Goal: Task Accomplishment & Management: Manage account settings

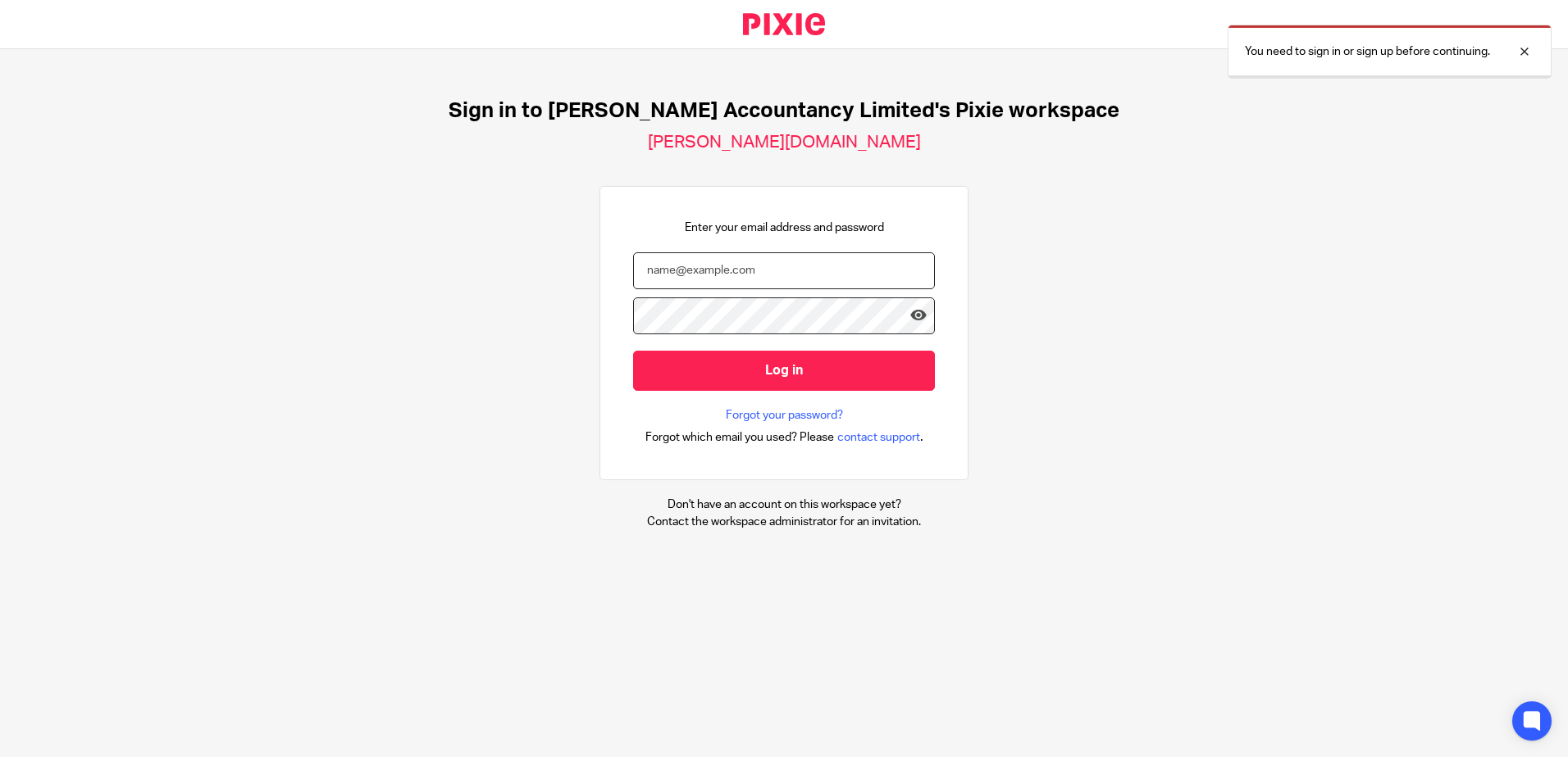
click at [692, 282] on input "email" at bounding box center [784, 271] width 301 height 37
type input "[PERSON_NAME][EMAIL_ADDRESS][DOMAIN_NAME]"
click at [633, 351] on input "Log in" at bounding box center [784, 370] width 301 height 40
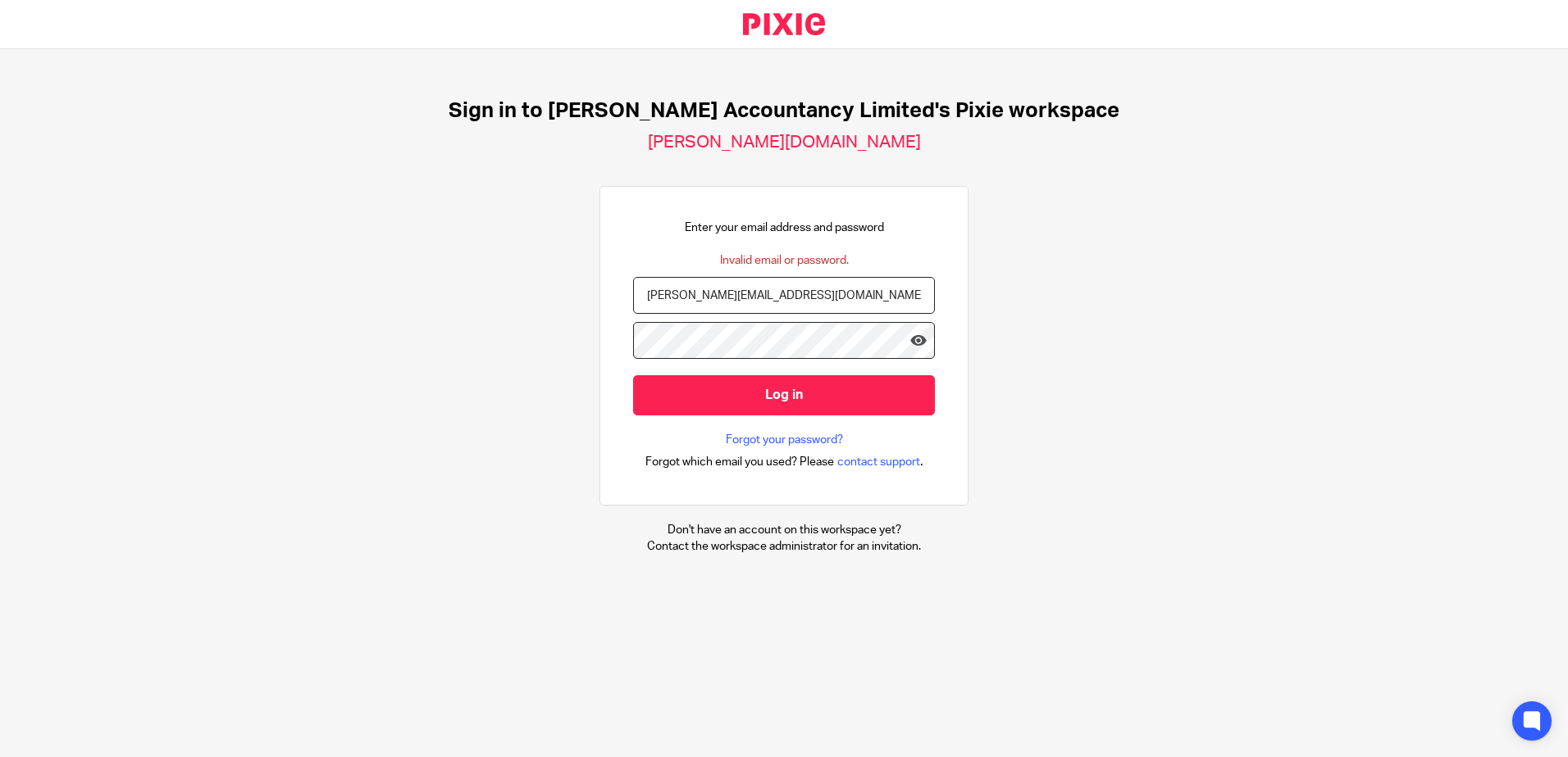
click at [633, 376] on input "Log in" at bounding box center [784, 395] width 301 height 40
